Goal: Subscribe to service/newsletter

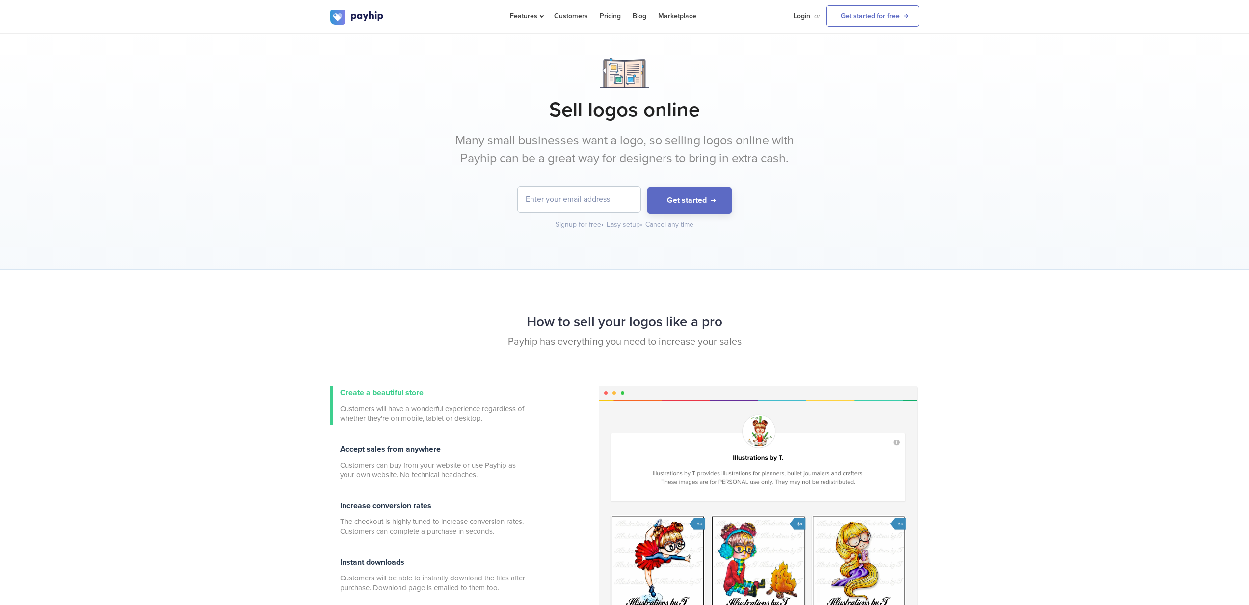
click at [554, 196] on input "email" at bounding box center [579, 199] width 123 height 26
type input "[EMAIL_ADDRESS][DOMAIN_NAME]"
click at [660, 202] on button "Get started" at bounding box center [689, 200] width 84 height 27
click at [890, 11] on link "Your Account" at bounding box center [881, 15] width 75 height 21
